Goal: Obtain resource: Obtain resource

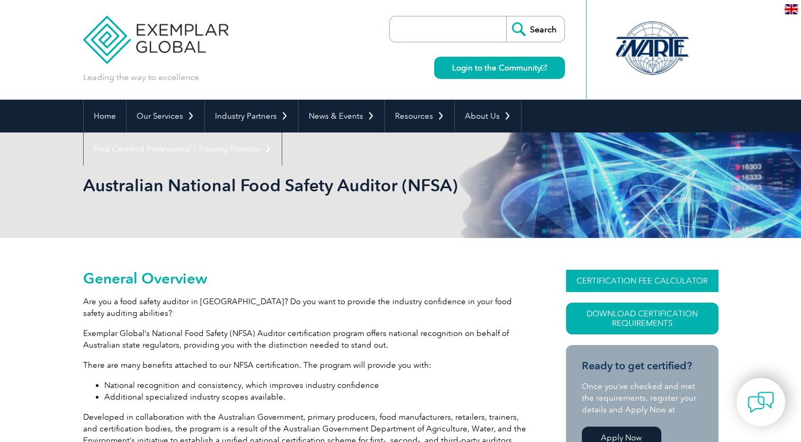
click at [594, 278] on link "CERTIFICATION FEE CALCULATOR" at bounding box center [642, 281] width 153 height 22
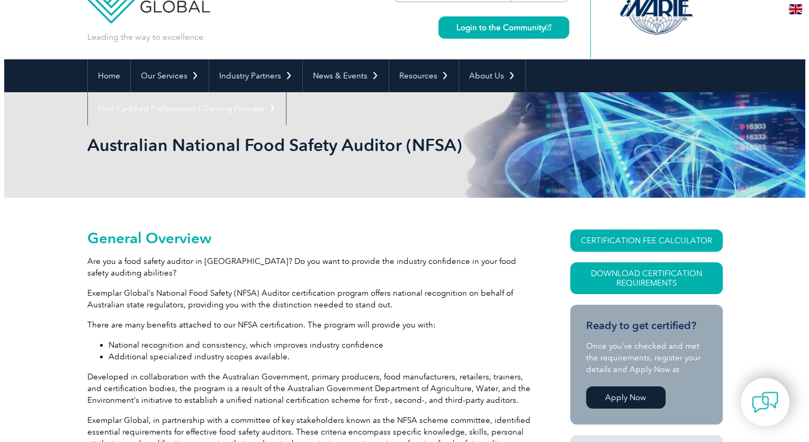
scroll to position [106, 0]
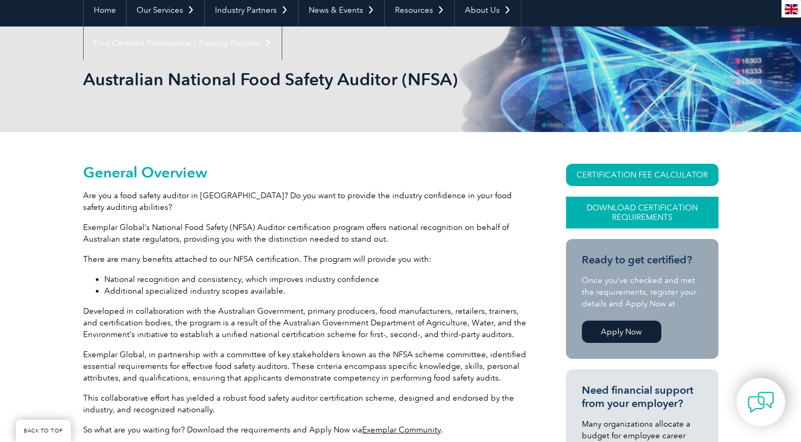
click at [634, 219] on link "Download Certification Requirements" at bounding box center [642, 213] width 153 height 32
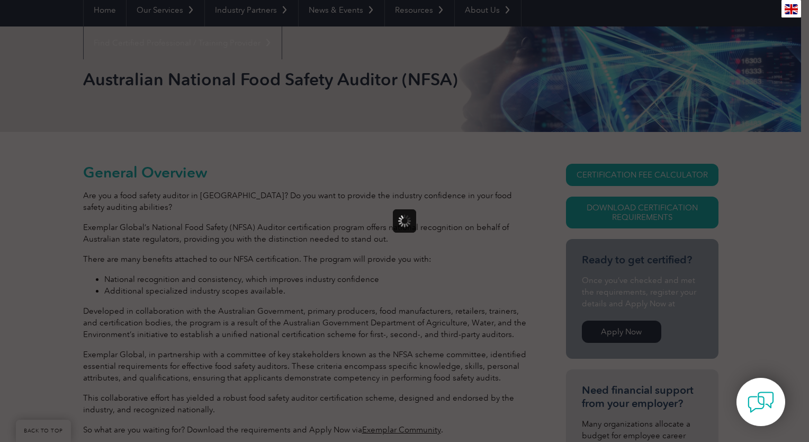
scroll to position [0, 0]
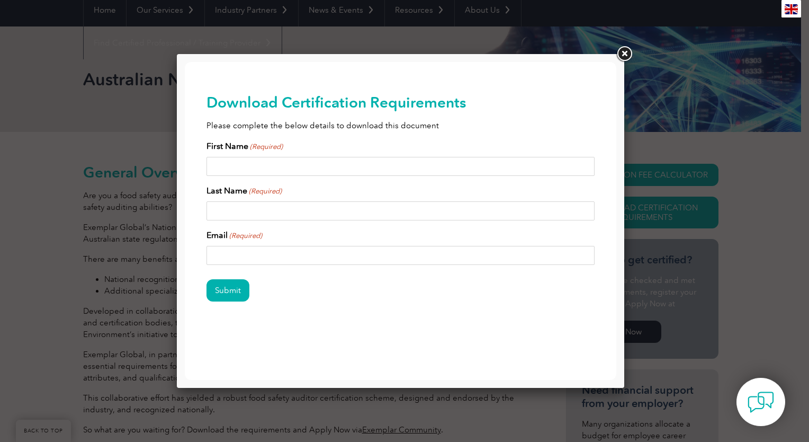
click at [322, 170] on input "First Name (Required)" at bounding box center [401, 166] width 389 height 19
type input "James"
type input "Ballingall"
type input "james.ballingall@freshhope.org.au"
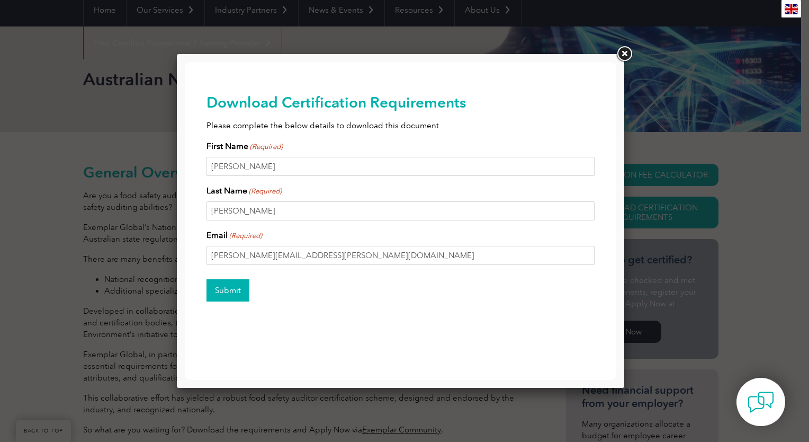
click at [231, 294] on input "Submit" at bounding box center [228, 290] width 43 height 22
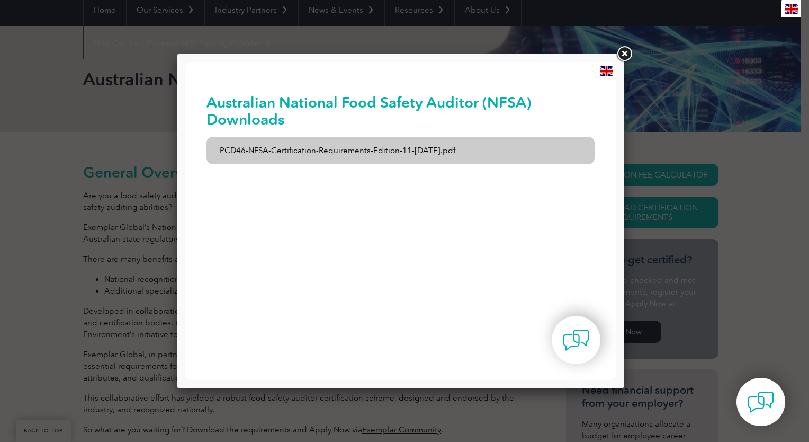
click at [436, 152] on link "PCD46-NFSA-Certification-Requirements-Edition-11-1st-February-2020.pdf" at bounding box center [401, 151] width 389 height 28
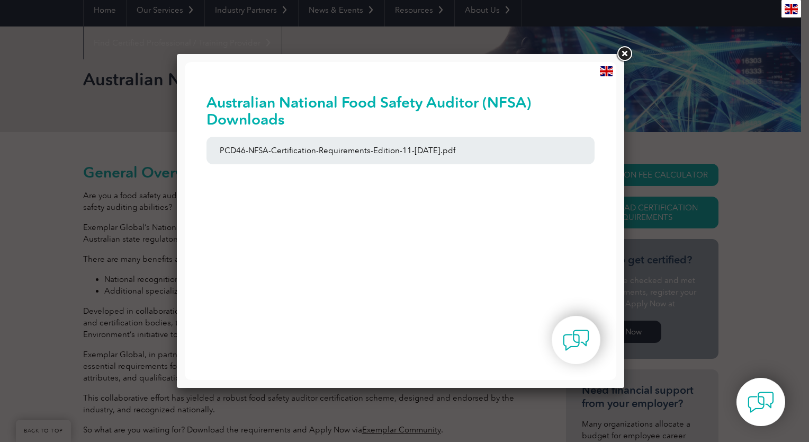
click at [623, 53] on link at bounding box center [624, 53] width 19 height 19
